Goal: Check status: Check status

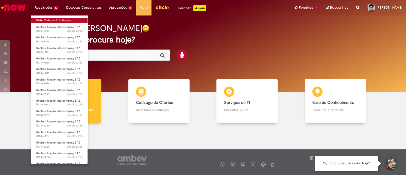
click at [55, 22] on link "Exibir Todas as Solicitações" at bounding box center [59, 21] width 56 height 6
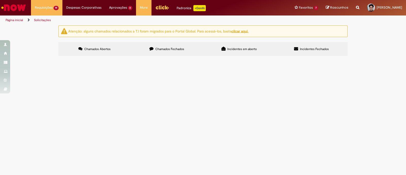
paste input "*********"
click at [0, 0] on input "Pesquisar" at bounding box center [0, 0] width 0 height 0
type input "*********"
click at [0, 0] on button "Pesquisar" at bounding box center [0, 0] width 0 height 0
click at [0, 0] on span "R13447073" at bounding box center [0, 0] width 0 height 0
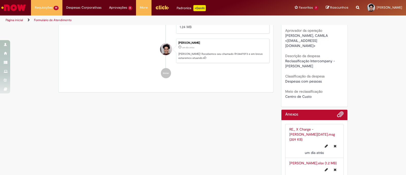
scroll to position [190, 0]
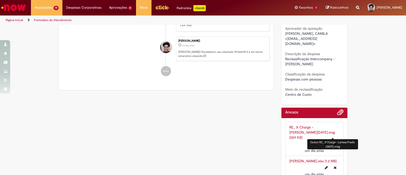
click at [334, 142] on icon "Excluir RE_ X Charge - Larissa Prado Maio 2025.msg" at bounding box center [335, 144] width 3 height 4
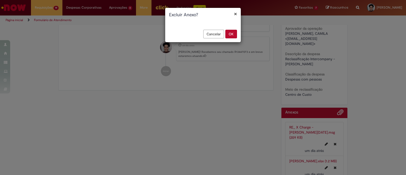
click at [233, 38] on button "OK" at bounding box center [231, 34] width 12 height 9
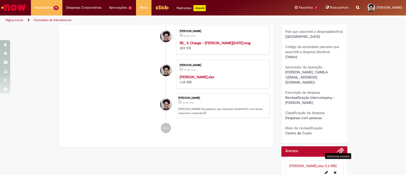
scroll to position [0, 0]
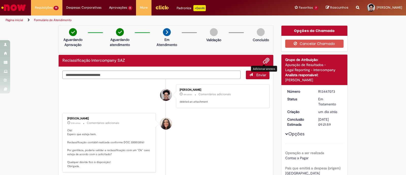
click at [265, 62] on span "Adicionar anexos" at bounding box center [266, 61] width 6 height 6
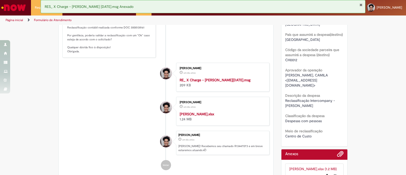
scroll to position [211, 0]
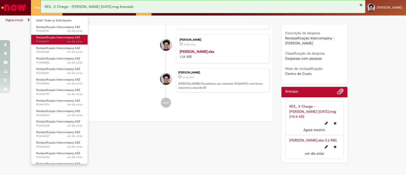
click at [45, 39] on link "Reclassificação Intercompany SAZ um dia atrás um dia atrás R13448110" at bounding box center [59, 39] width 56 height 9
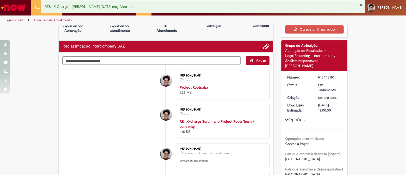
scroll to position [15, 0]
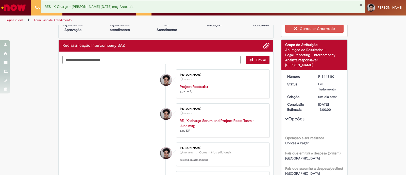
click at [196, 84] on strong "Project Roots.xlsx" at bounding box center [194, 86] width 28 height 5
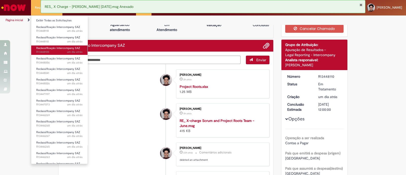
click at [58, 53] on span "um dia atrás um dia atrás R13448105" at bounding box center [59, 52] width 46 height 4
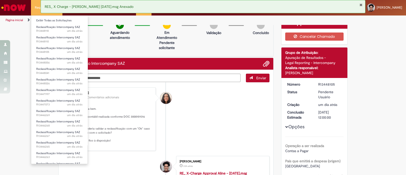
scroll to position [46, 0]
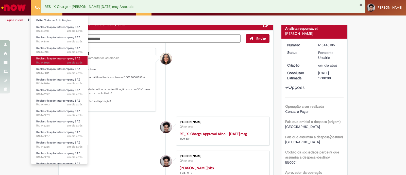
click at [50, 62] on span "um dia atrás um dia atrás R13448056" at bounding box center [59, 63] width 46 height 4
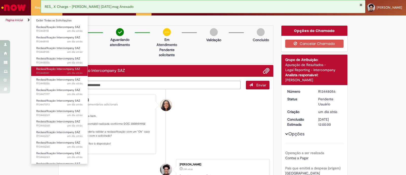
click at [48, 71] on span "um dia atrás um dia atrás R13448041" at bounding box center [59, 73] width 46 height 4
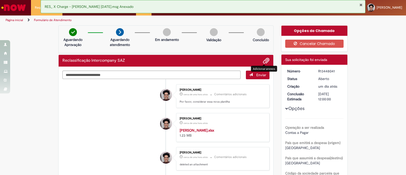
click at [264, 61] on span "Adicionar anexos" at bounding box center [266, 61] width 6 height 6
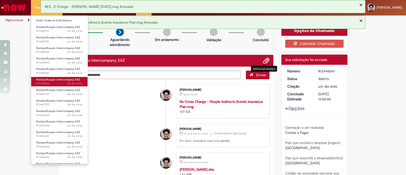
click at [55, 81] on span "Reclassificação Intercompany SAZ" at bounding box center [58, 80] width 44 height 4
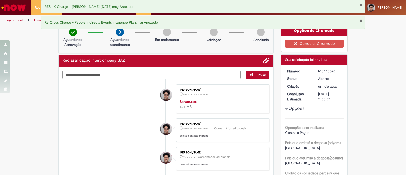
click at [361, 5] on button "Fechar Notificação" at bounding box center [361, 5] width 3 height 4
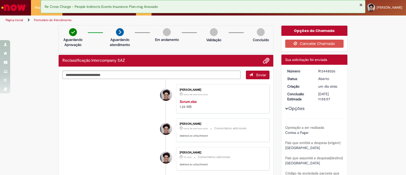
click at [362, 20] on div "Página inicial Formulário de Atendimento" at bounding box center [203, 19] width 406 height 9
click at [360, 4] on button "Fechar Notificação" at bounding box center [361, 5] width 3 height 4
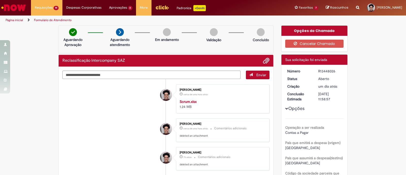
click at [183, 100] on strong "Scrum.xlsx" at bounding box center [188, 101] width 17 height 5
click at [263, 59] on span "Adicionar anexos" at bounding box center [266, 61] width 6 height 6
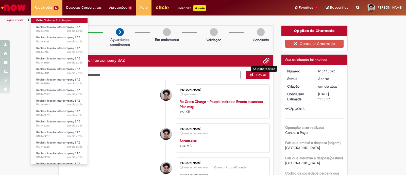
click at [44, 18] on link "Exibir Todas as Solicitações" at bounding box center [59, 21] width 56 height 6
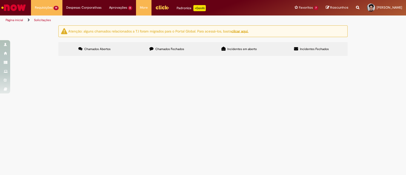
click at [0, 0] on input "Pesquisar" at bounding box center [0, 0] width 0 height 0
paste input "*********"
type input "*********"
click at [0, 0] on button "Pesquisar" at bounding box center [0, 0] width 0 height 0
click at [0, 0] on span "R13448110" at bounding box center [0, 0] width 0 height 0
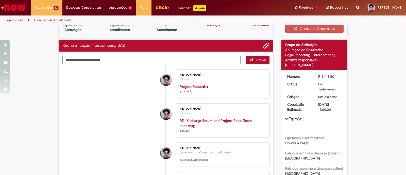
scroll to position [14, 0]
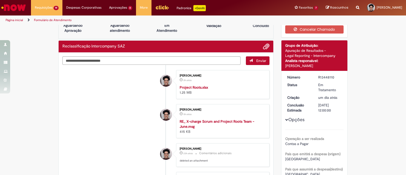
click at [183, 88] on strong "Project Roots.xlsx" at bounding box center [194, 87] width 28 height 5
